Goal: Navigation & Orientation: Find specific page/section

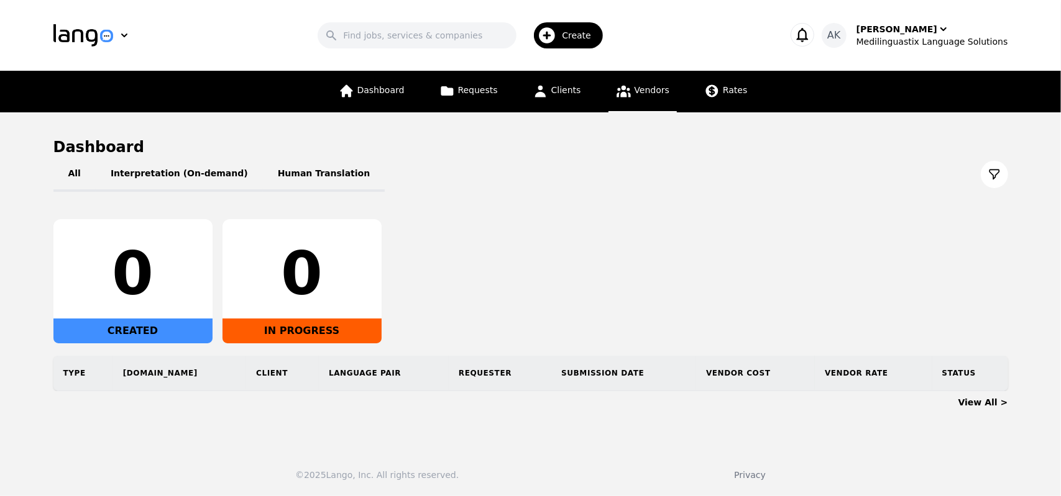
click at [630, 94] on link "Vendors" at bounding box center [642, 92] width 68 height 42
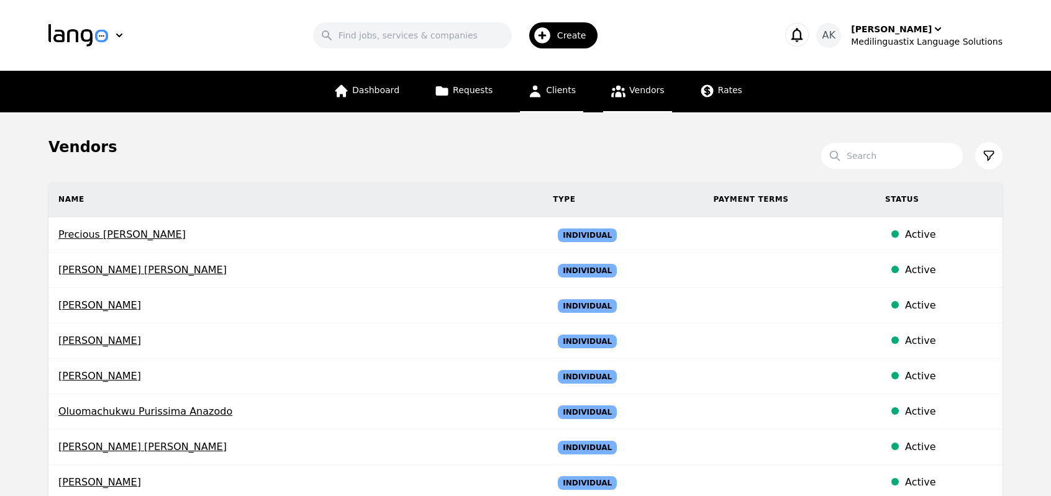
click at [558, 90] on span "Clients" at bounding box center [561, 90] width 30 height 10
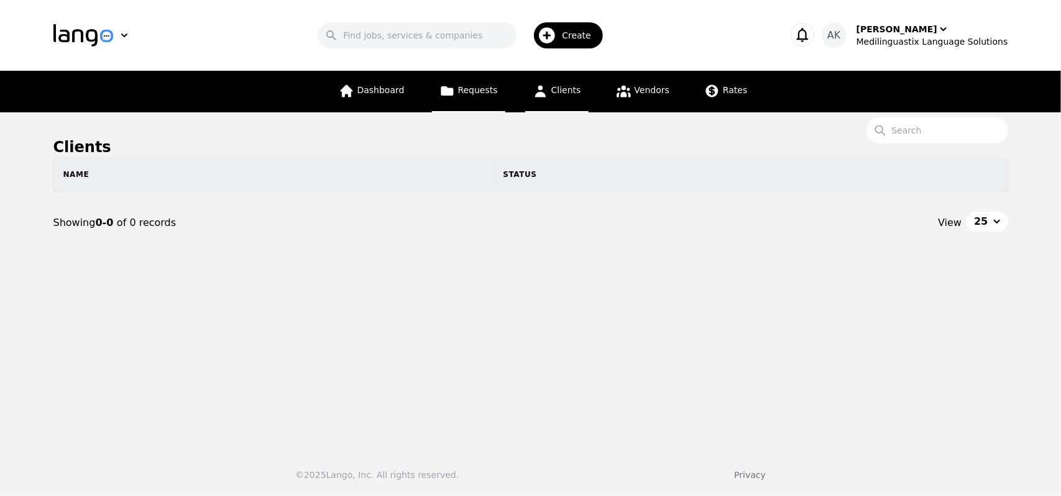
click at [471, 104] on link "Requests" at bounding box center [468, 92] width 73 height 42
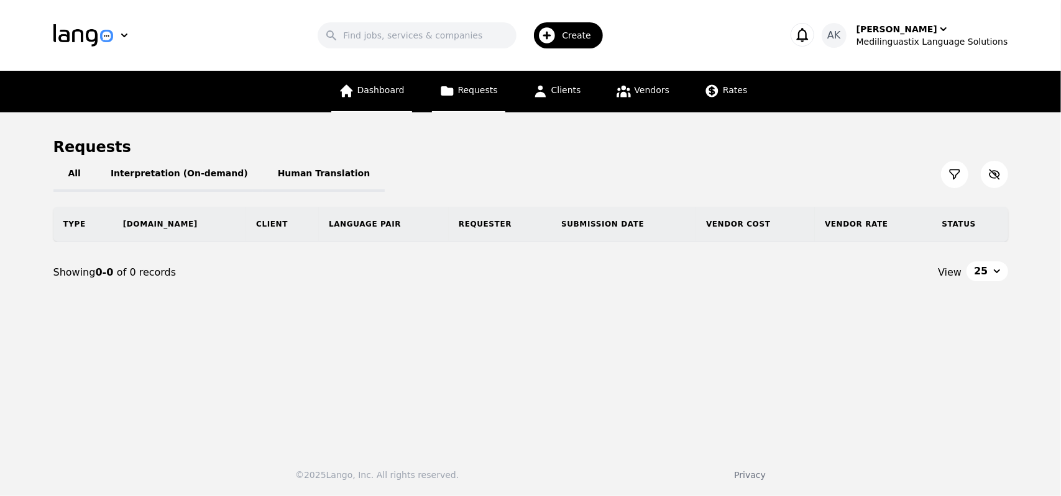
click at [376, 98] on link "Dashboard" at bounding box center [371, 92] width 81 height 42
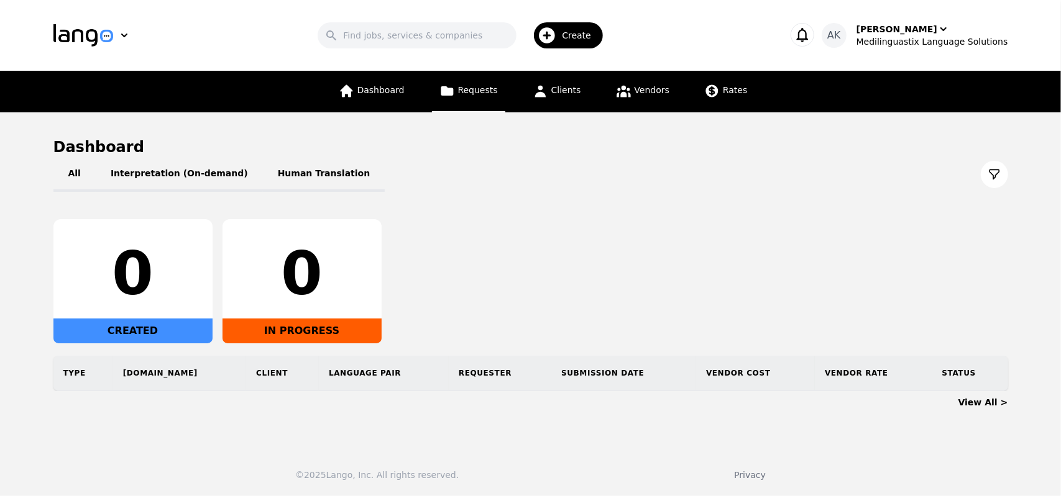
click at [459, 102] on link "Requests" at bounding box center [468, 92] width 73 height 42
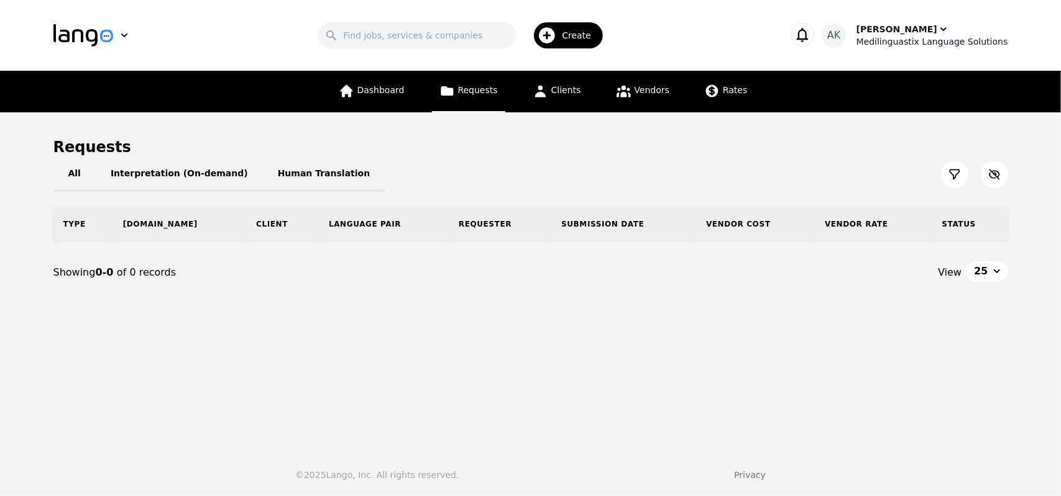
click at [892, 34] on div "Ameet Kumar" at bounding box center [896, 29] width 81 height 12
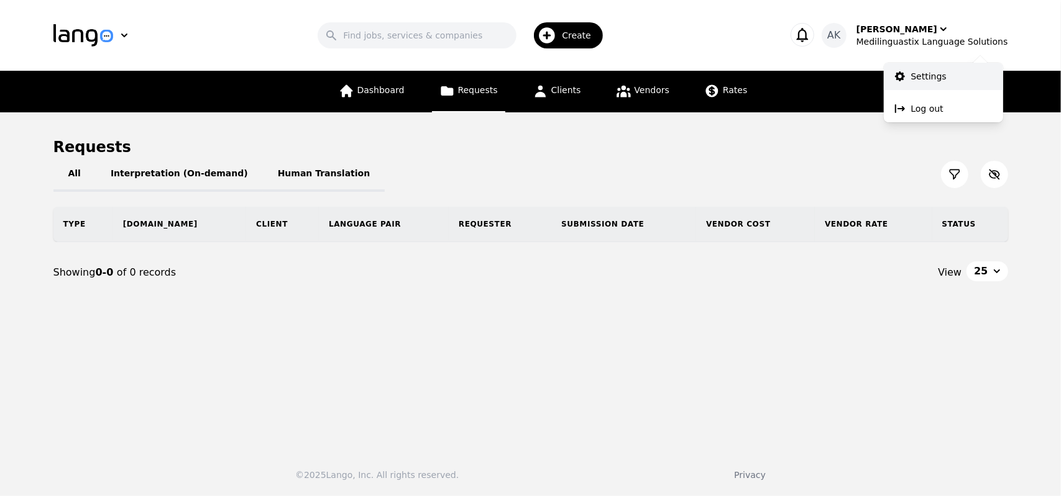
click at [894, 78] on icon at bounding box center [900, 76] width 12 height 12
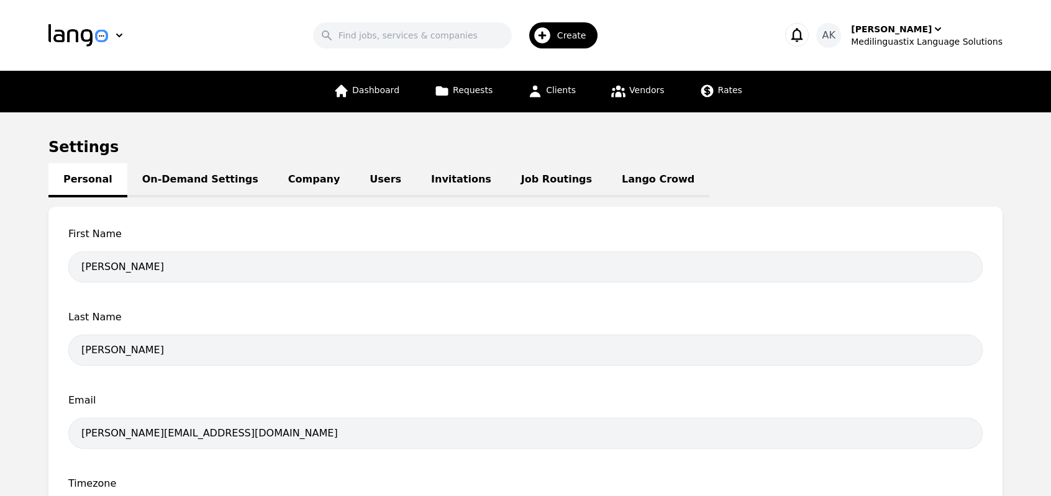
click at [283, 183] on link "Company" at bounding box center [313, 180] width 81 height 34
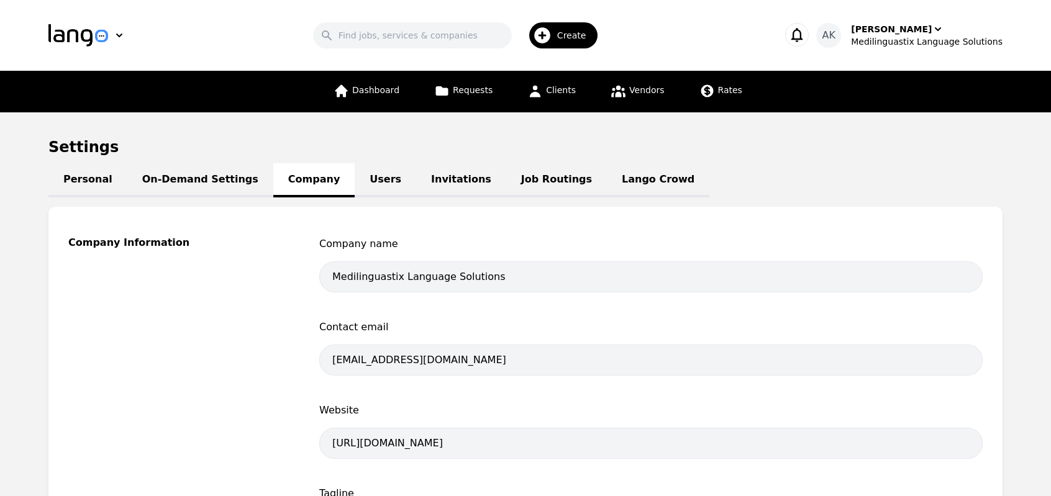
click at [178, 190] on link "On-Demand Settings" at bounding box center [200, 180] width 146 height 34
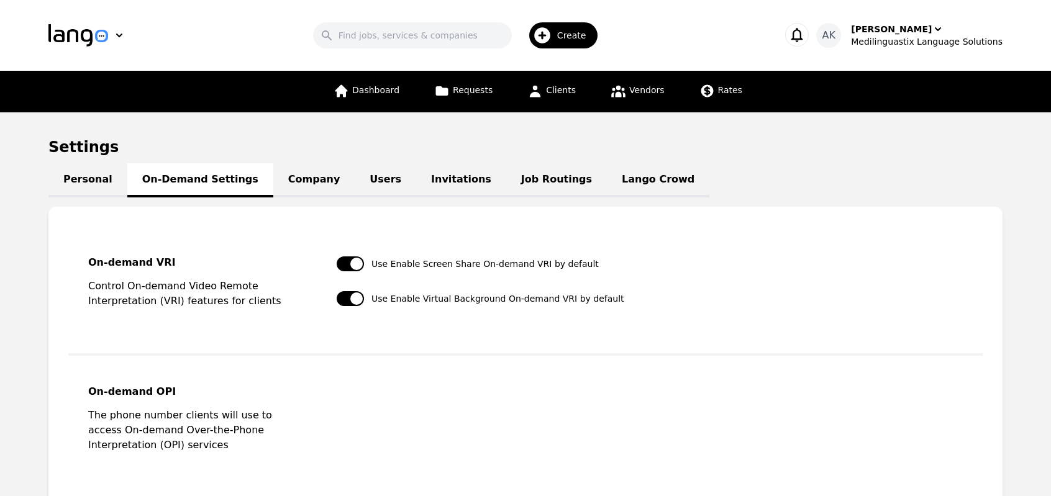
click at [273, 179] on link "Company" at bounding box center [313, 180] width 81 height 34
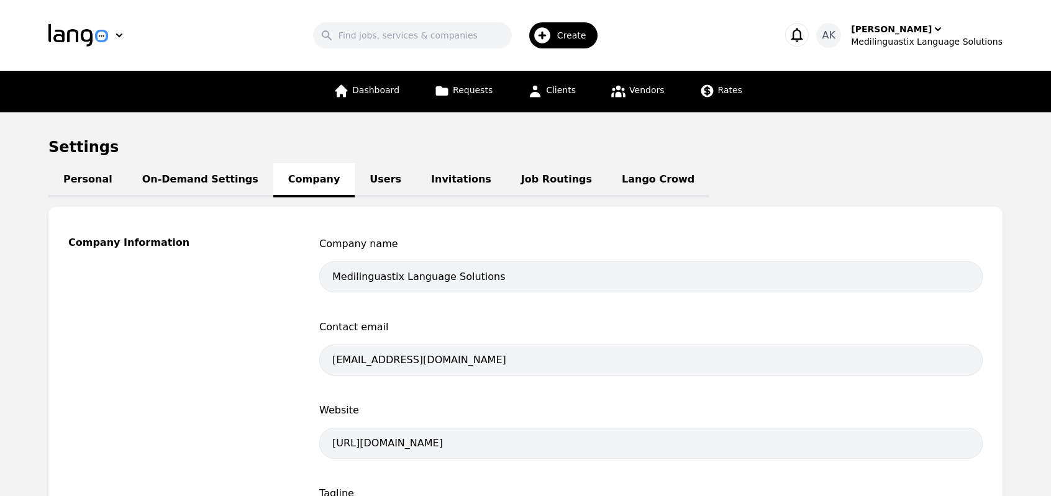
click at [359, 178] on link "Users" at bounding box center [386, 180] width 62 height 34
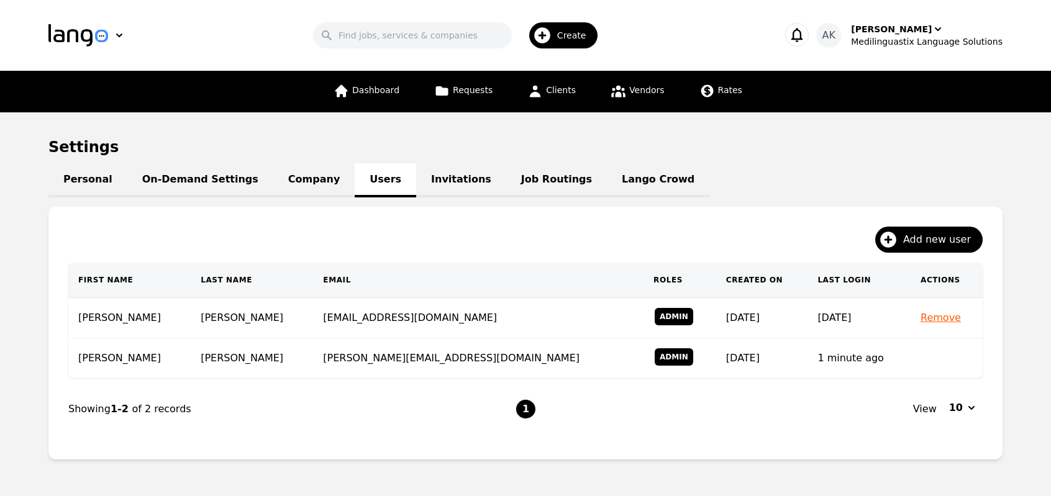
click at [439, 182] on link "Invitations" at bounding box center [461, 180] width 90 height 34
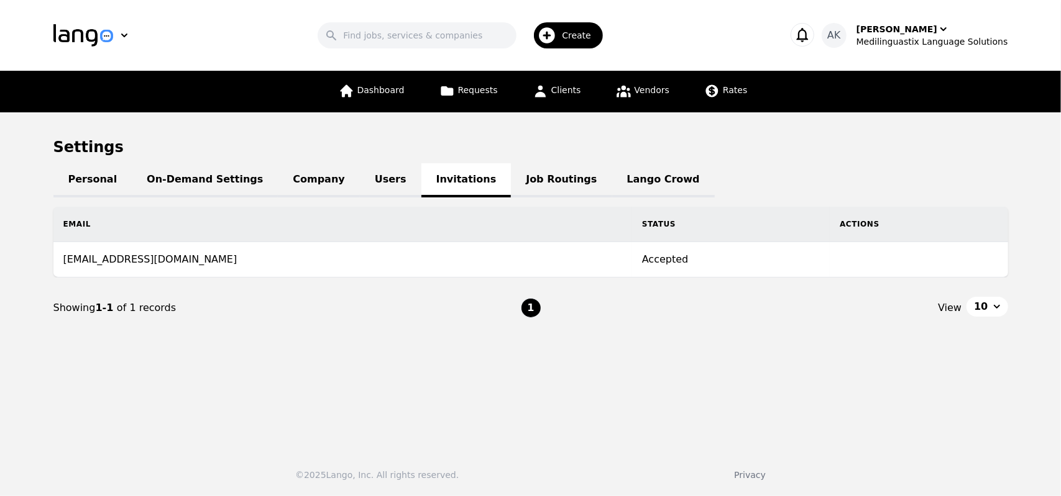
click at [511, 185] on link "Job Routings" at bounding box center [561, 180] width 101 height 34
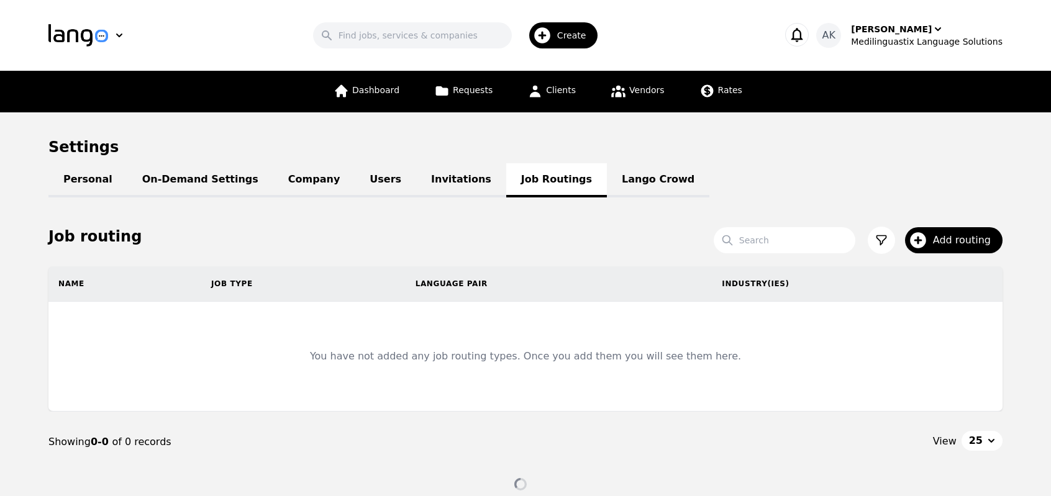
click at [607, 180] on link "Lango Crowd" at bounding box center [658, 180] width 103 height 34
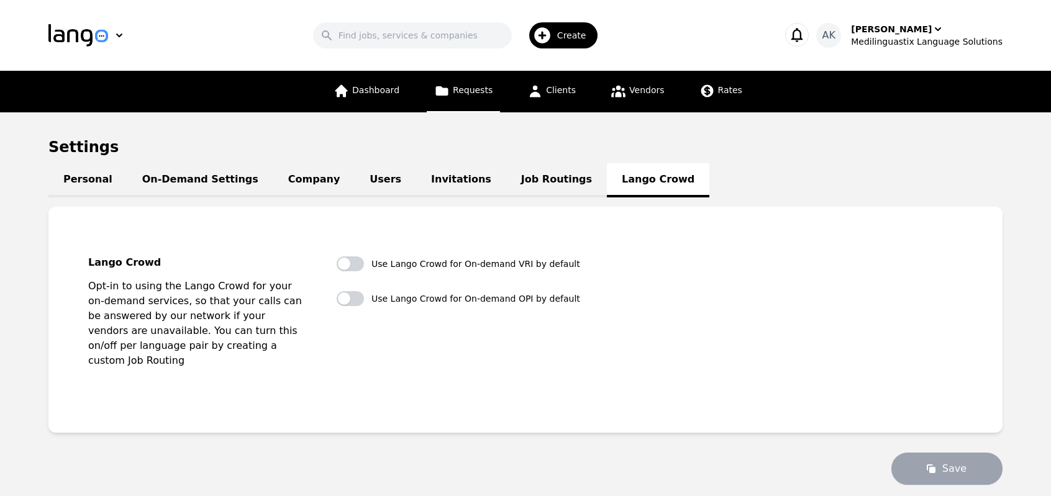
click at [482, 98] on link "Requests" at bounding box center [463, 92] width 73 height 42
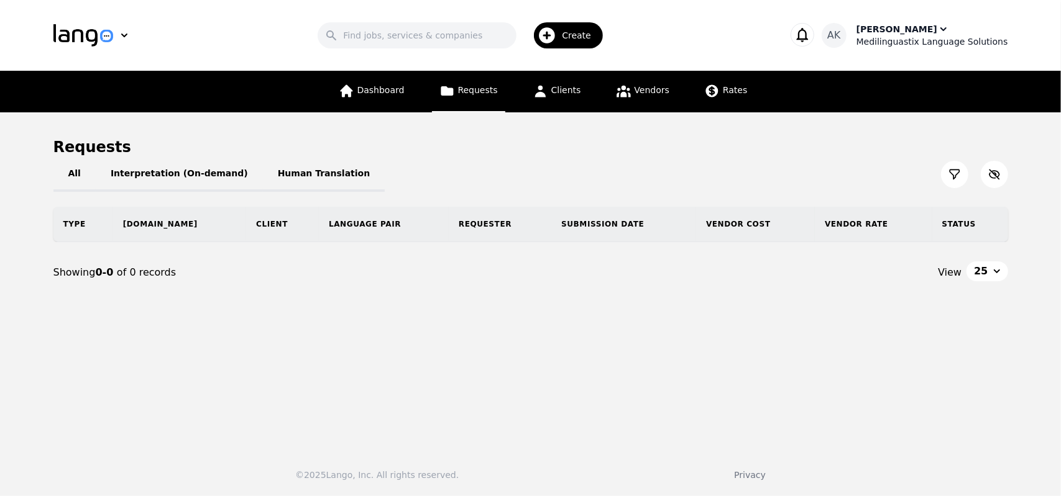
click at [937, 33] on icon "button" at bounding box center [943, 29] width 12 height 12
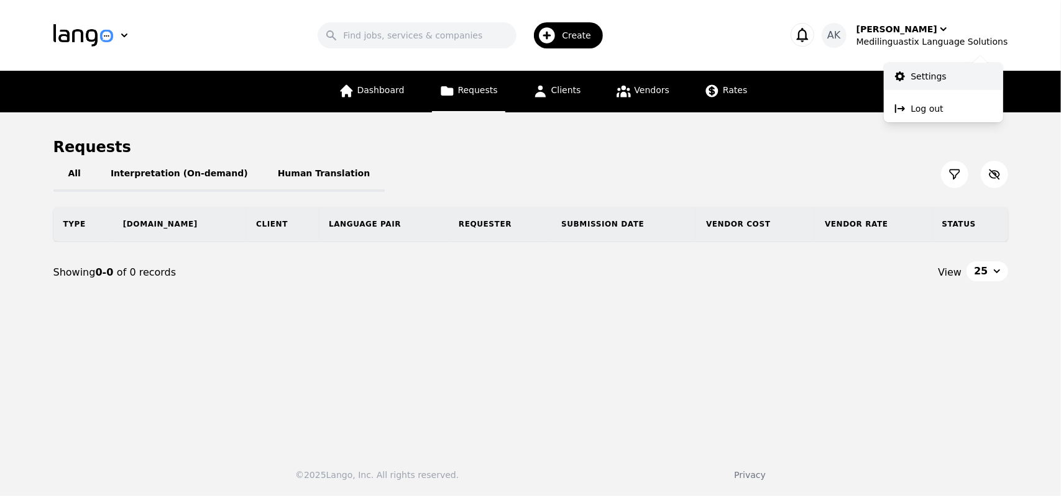
click at [916, 85] on link "Settings" at bounding box center [943, 76] width 119 height 27
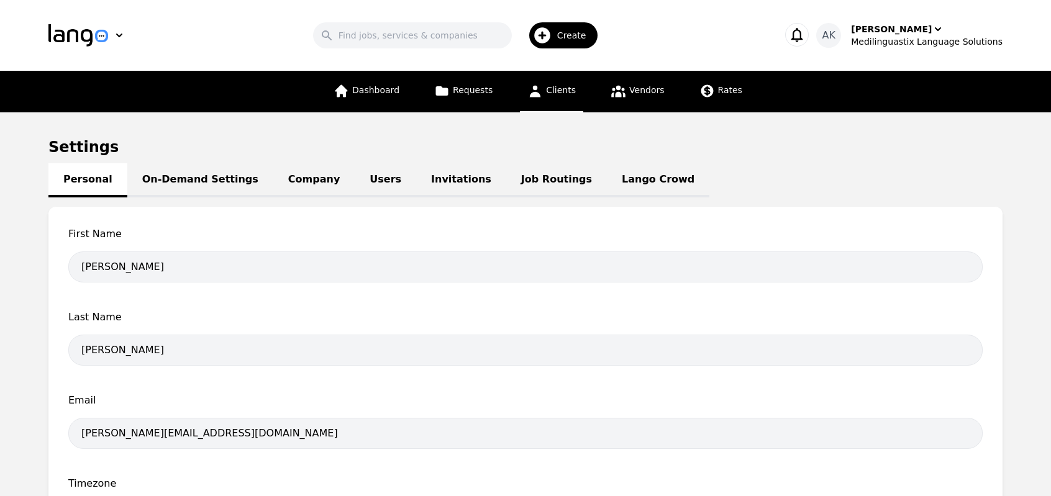
click at [537, 99] on link "Clients" at bounding box center [551, 92] width 63 height 42
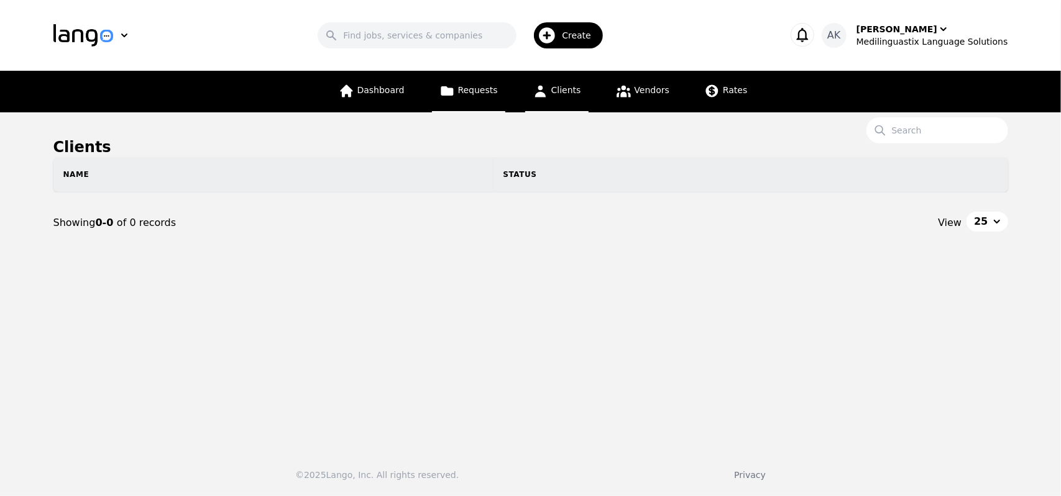
click at [471, 87] on span "Requests" at bounding box center [478, 90] width 40 height 10
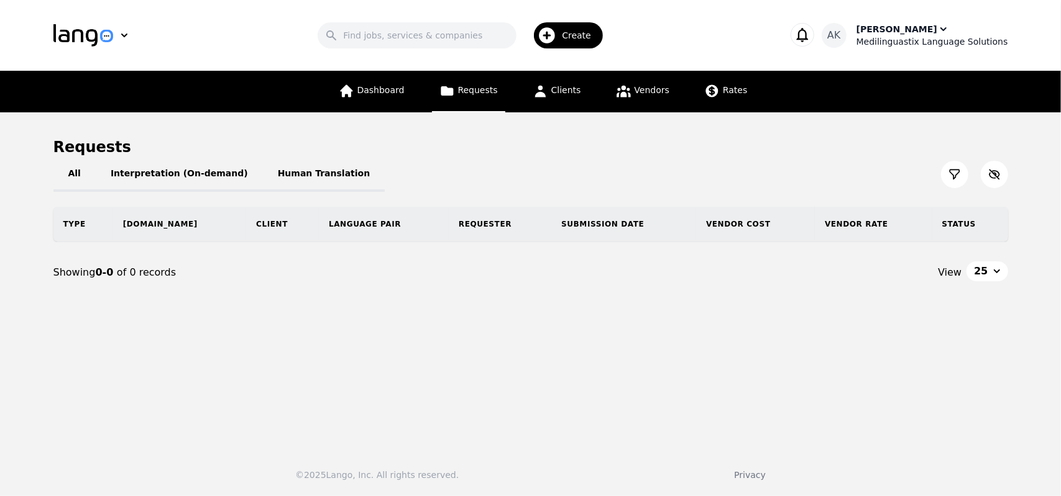
click at [931, 40] on div "Medilinguastix Language Solutions" at bounding box center [932, 41] width 152 height 12
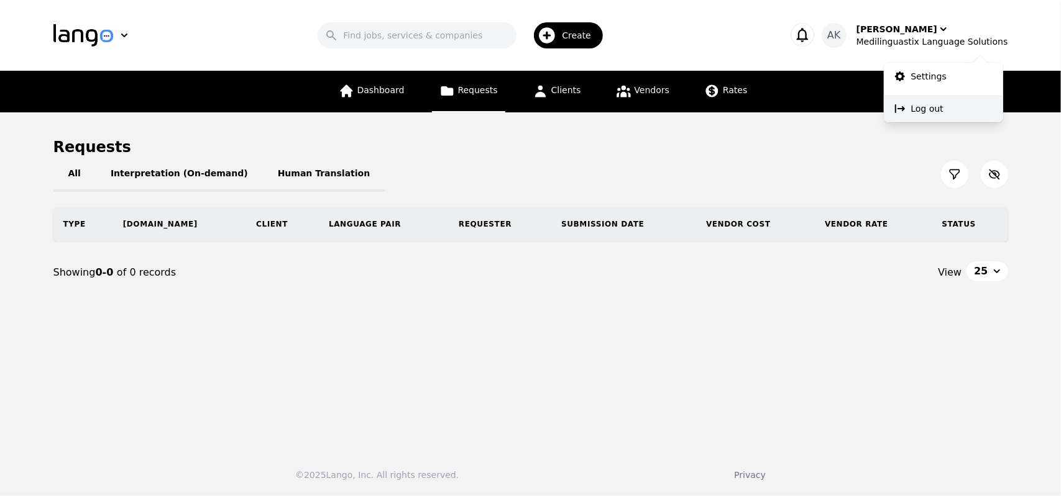
click at [895, 112] on icon at bounding box center [900, 108] width 10 height 9
